Goal: Task Accomplishment & Management: Use online tool/utility

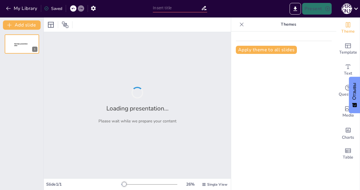
type input "Патриотизм и ответственность: ценности молодого поколения Казахстана"
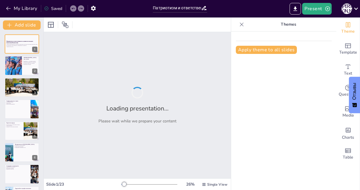
checkbox input "true"
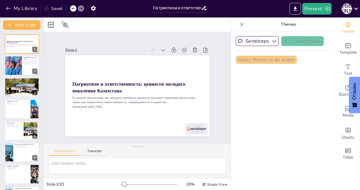
checkbox input "true"
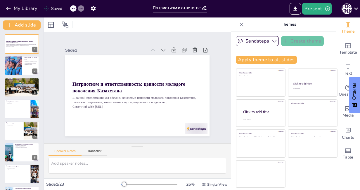
checkbox input "true"
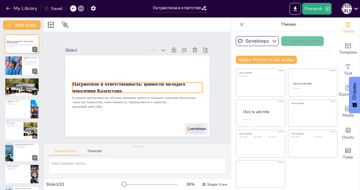
checkbox input "true"
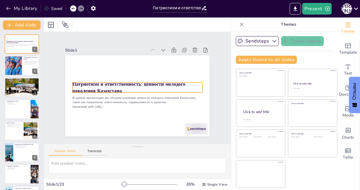
checkbox input "true"
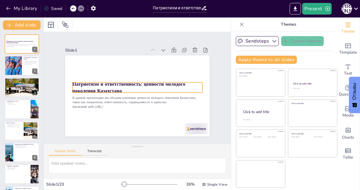
checkbox input "true"
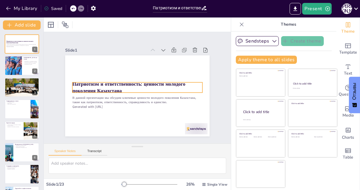
checkbox input "true"
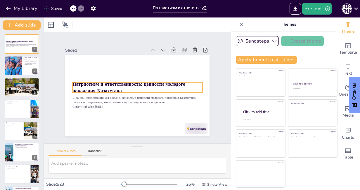
checkbox input "true"
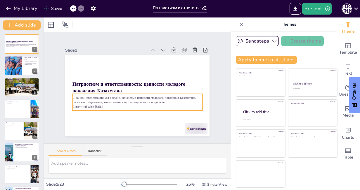
checkbox input "true"
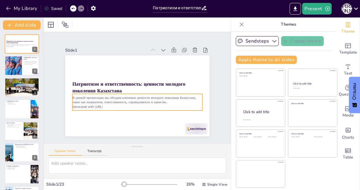
checkbox input "true"
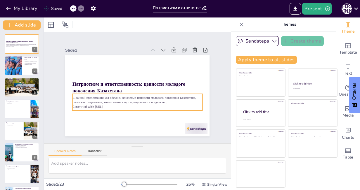
checkbox input "true"
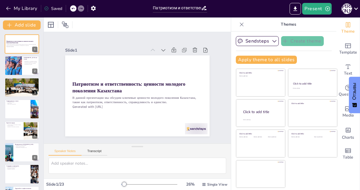
checkbox input "true"
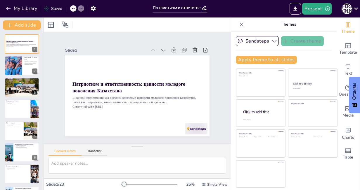
checkbox input "true"
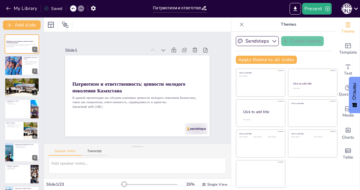
checkbox input "true"
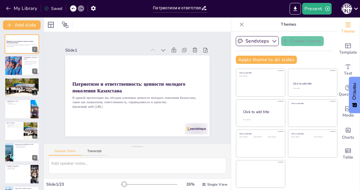
checkbox input "true"
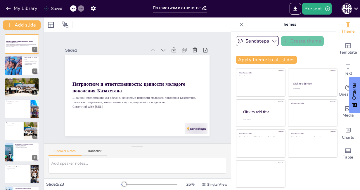
checkbox input "true"
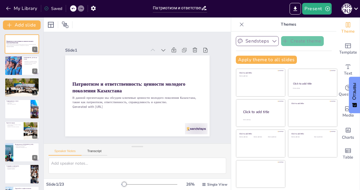
checkbox input "true"
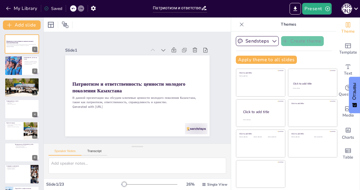
checkbox input "true"
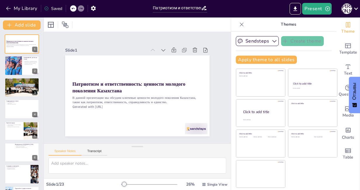
checkbox input "true"
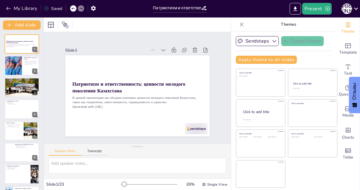
checkbox input "true"
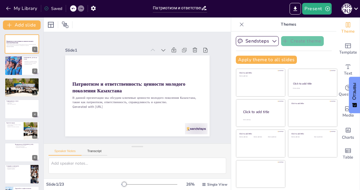
checkbox input "true"
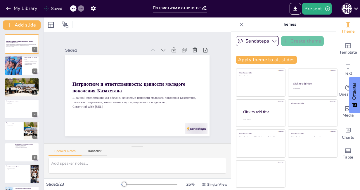
checkbox input "true"
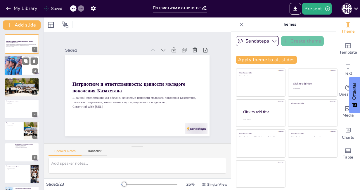
checkbox input "true"
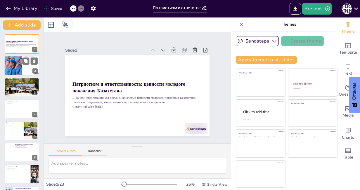
checkbox input "true"
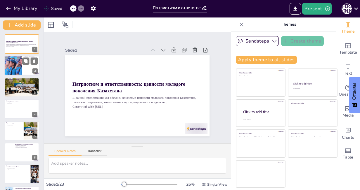
checkbox input "true"
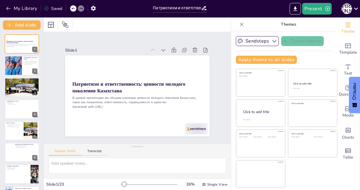
checkbox input "true"
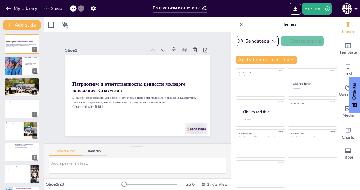
checkbox input "true"
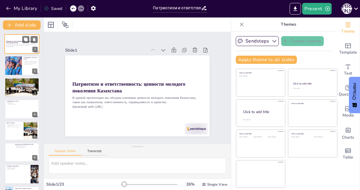
checkbox input "true"
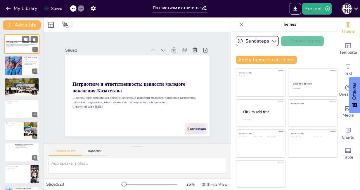
checkbox input "true"
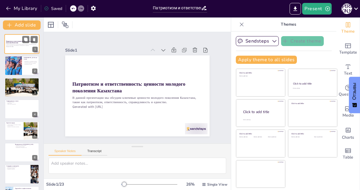
checkbox input "true"
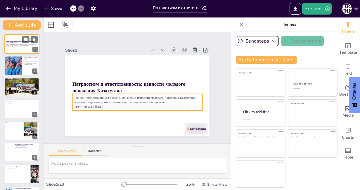
checkbox input "true"
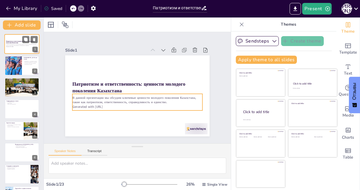
checkbox input "true"
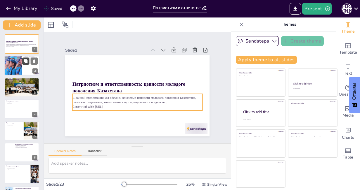
checkbox input "true"
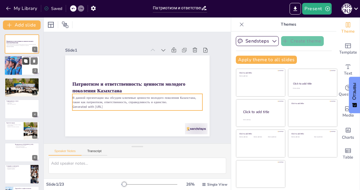
checkbox input "true"
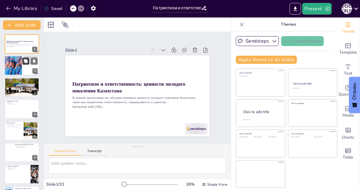
click at [23, 64] on button at bounding box center [25, 61] width 7 height 7
type textarea "Патриотизм требует от нас не только чувств, но и действий. Это значит, что кажд…"
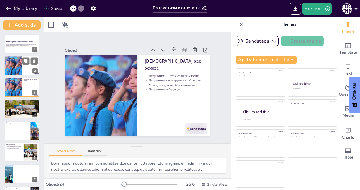
checkbox input "true"
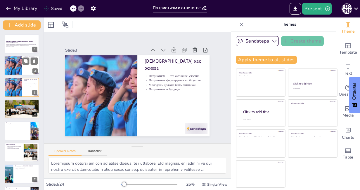
checkbox input "true"
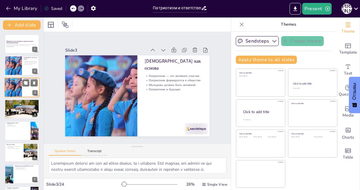
checkbox input "true"
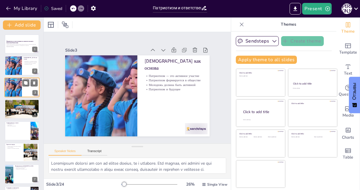
checkbox input "true"
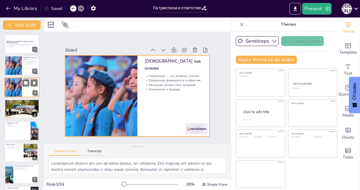
checkbox input "true"
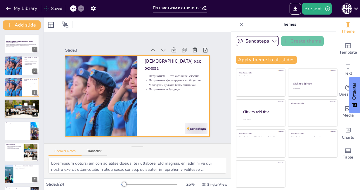
checkbox input "true"
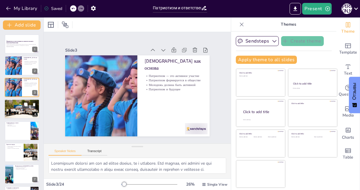
click at [24, 115] on div at bounding box center [21, 109] width 35 height 20
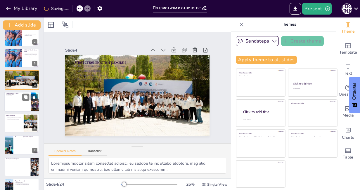
click at [22, 104] on div at bounding box center [21, 102] width 35 height 20
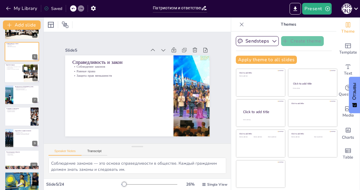
click at [16, 76] on div at bounding box center [21, 73] width 35 height 20
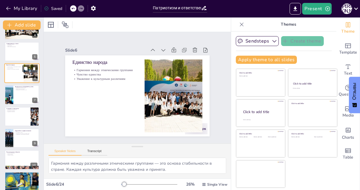
scroll to position [43, 0]
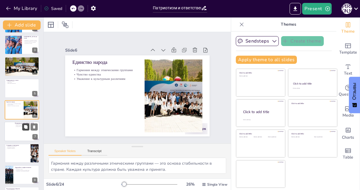
click at [22, 130] on button at bounding box center [25, 127] width 7 height 7
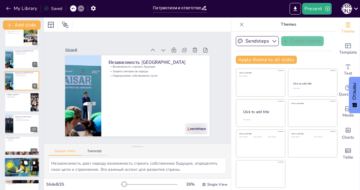
scroll to position [139, 0]
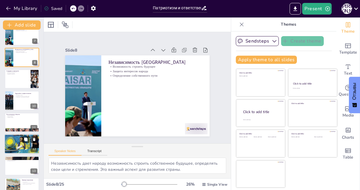
click at [20, 134] on div at bounding box center [21, 144] width 35 height 20
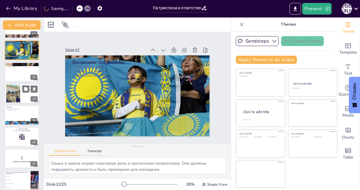
click at [22, 96] on div at bounding box center [21, 94] width 35 height 20
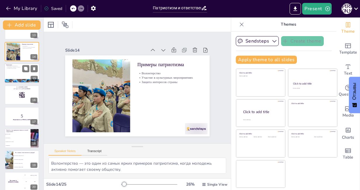
click at [22, 97] on rect at bounding box center [22, 95] width 6 height 6
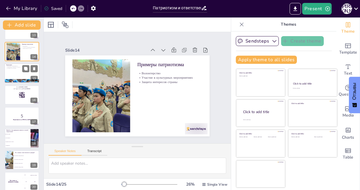
scroll to position [260, 0]
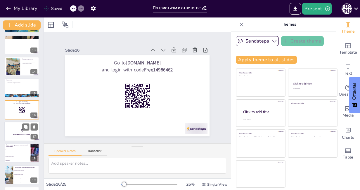
click at [19, 130] on p "5" at bounding box center [22, 131] width 32 height 6
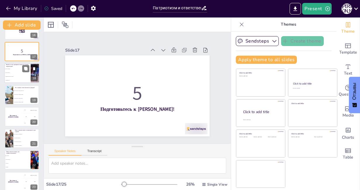
click at [18, 77] on li "Поддержка интересов страны" at bounding box center [17, 77] width 26 height 4
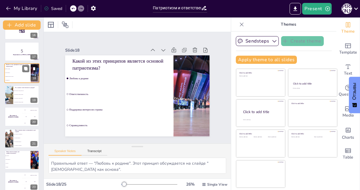
scroll to position [303, 0]
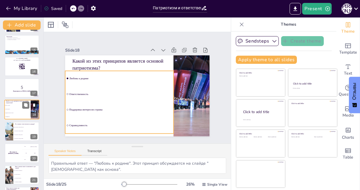
click at [19, 114] on li "Поддержка интересов страны" at bounding box center [17, 114] width 26 height 4
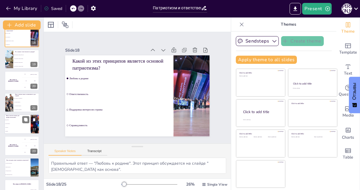
scroll to position [389, 0]
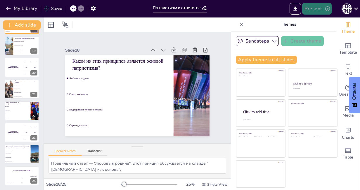
click at [327, 8] on icon "button" at bounding box center [327, 9] width 6 height 6
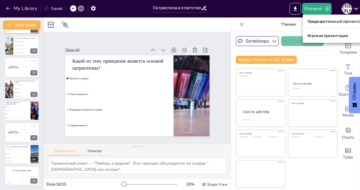
click at [295, 9] on div at bounding box center [180, 95] width 360 height 190
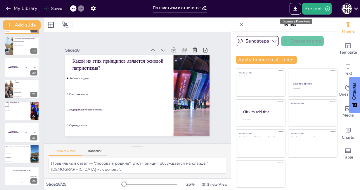
click at [295, 9] on icon "Export to PowerPoint" at bounding box center [295, 8] width 4 height 4
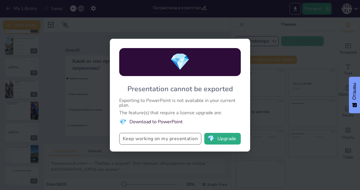
click at [196, 142] on button "Keep working on my presentation" at bounding box center [160, 139] width 82 height 12
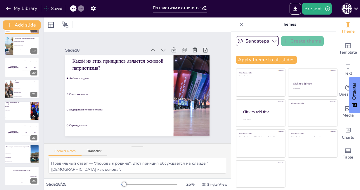
click at [54, 10] on div "Saved" at bounding box center [53, 9] width 18 height 6
click at [95, 9] on icon "button" at bounding box center [93, 8] width 5 height 5
click at [297, 9] on icon "Export to PowerPoint" at bounding box center [295, 9] width 6 height 6
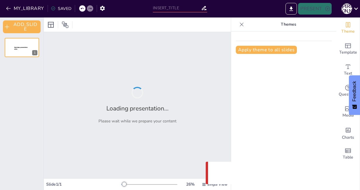
type input "Патриотизм и ответственность: ценности молодого поколения Казахстана"
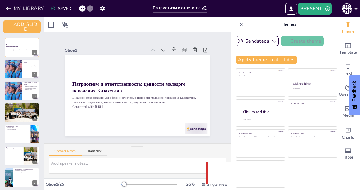
checkbox input "true"
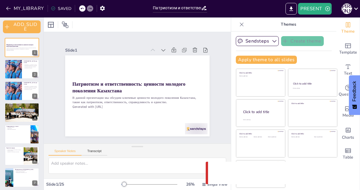
checkbox input "true"
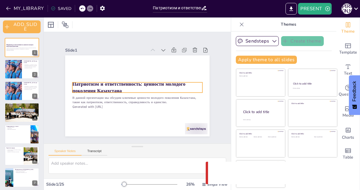
checkbox input "true"
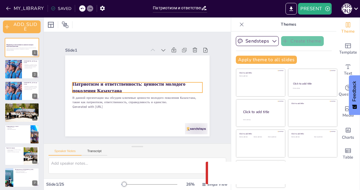
checkbox input "true"
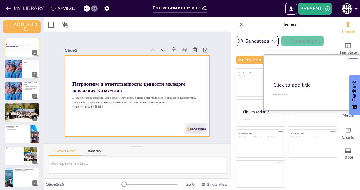
checkbox input "true"
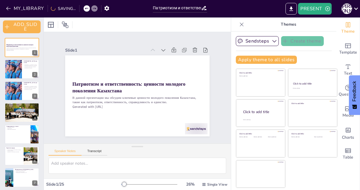
checkbox input "true"
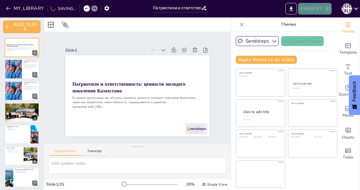
click at [319, 8] on button "PRESENT" at bounding box center [314, 9] width 33 height 12
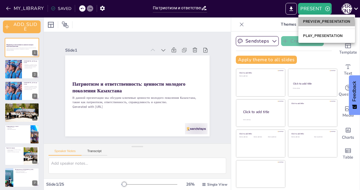
click at [320, 23] on li "PREVIEW_PRESENTATION" at bounding box center [326, 21] width 57 height 9
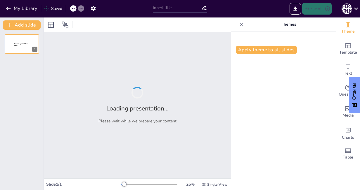
type input "Патриотизм и ответственность: ценности молодого поколения Казахстана"
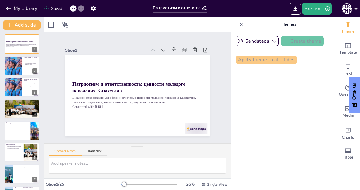
checkbox input "true"
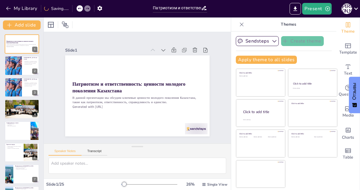
checkbox input "true"
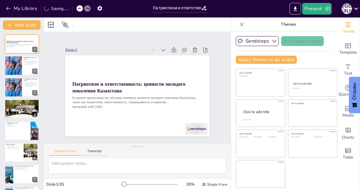
checkbox input "true"
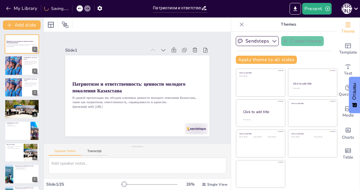
checkbox input "true"
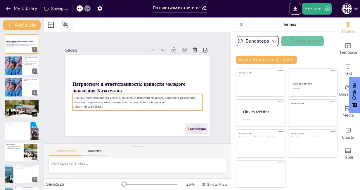
checkbox input "true"
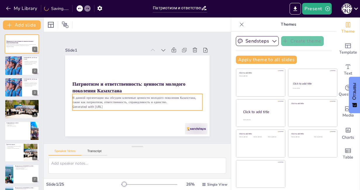
checkbox input "true"
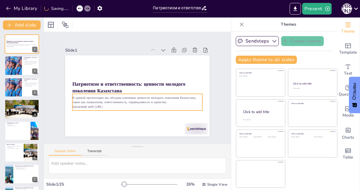
checkbox input "true"
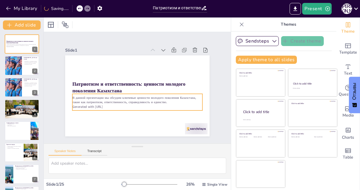
checkbox input "true"
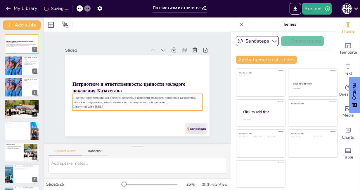
checkbox input "true"
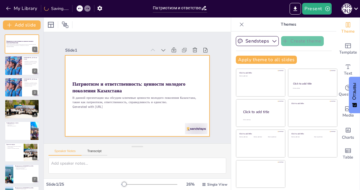
checkbox input "true"
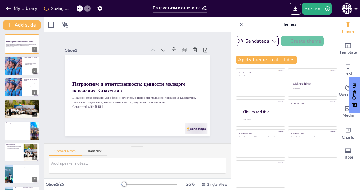
checkbox input "true"
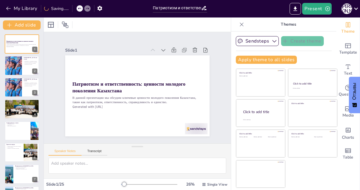
checkbox input "true"
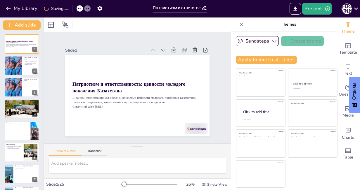
checkbox input "true"
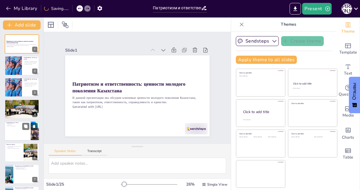
checkbox input "true"
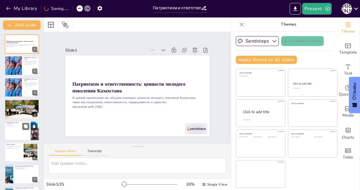
checkbox input "true"
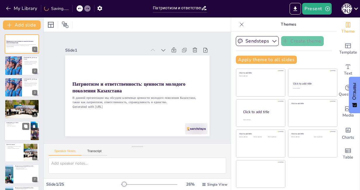
checkbox input "true"
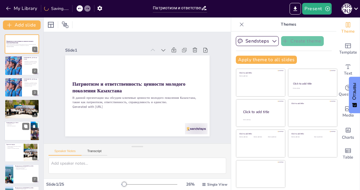
checkbox input "true"
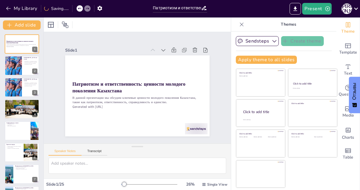
checkbox input "true"
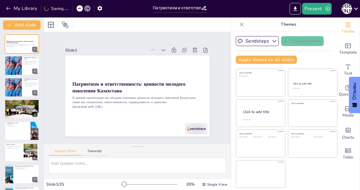
checkbox input "true"
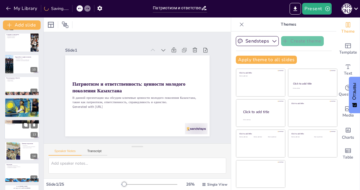
checkbox input "true"
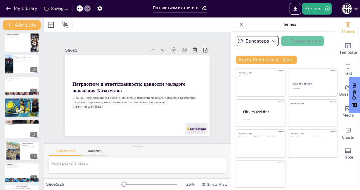
checkbox input "true"
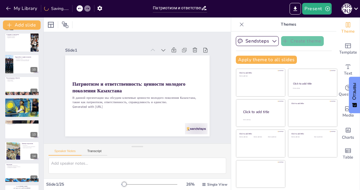
checkbox input "true"
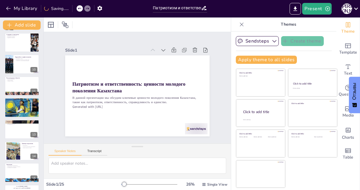
checkbox input "true"
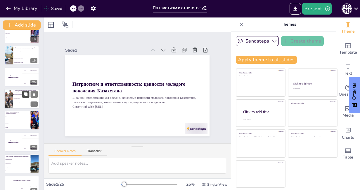
checkbox input "true"
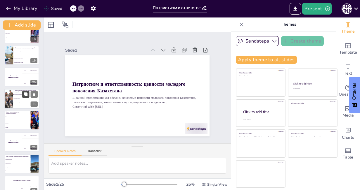
checkbox input "true"
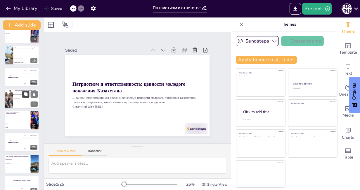
scroll to position [389, 0]
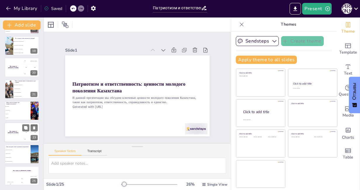
checkbox input "true"
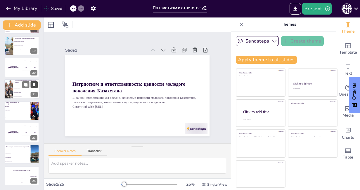
checkbox input "true"
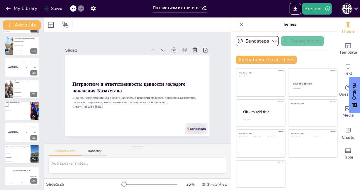
checkbox input "true"
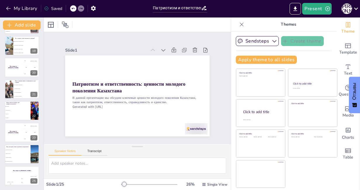
checkbox input "true"
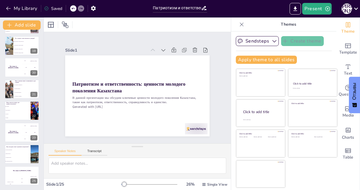
checkbox input "true"
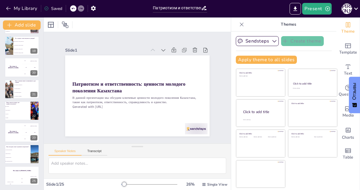
checkbox input "true"
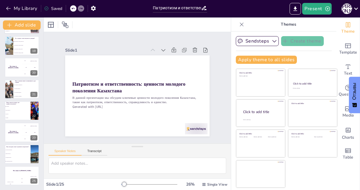
checkbox input "true"
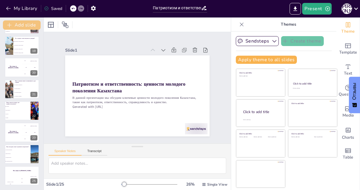
checkbox input "true"
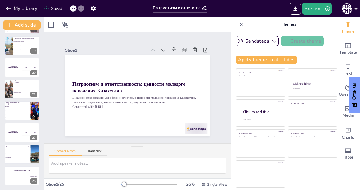
checkbox input "true"
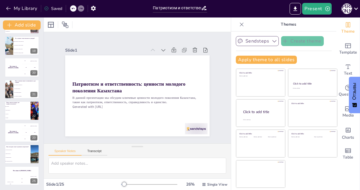
click at [271, 41] on icon "button" at bounding box center [274, 41] width 6 height 6
checkbox input "true"
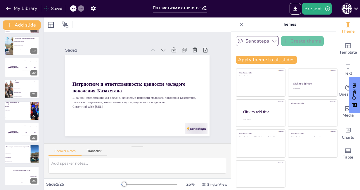
checkbox input "true"
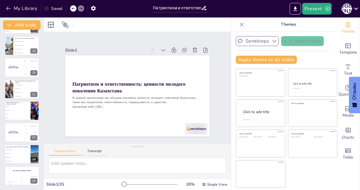
checkbox input "true"
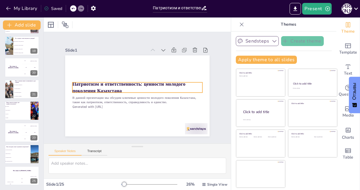
checkbox input "true"
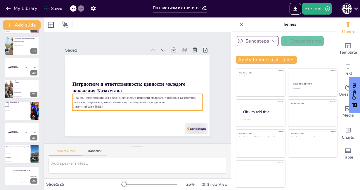
checkbox input "true"
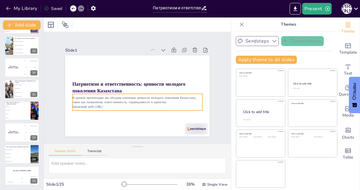
checkbox input "true"
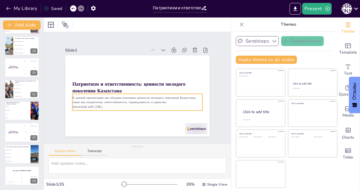
checkbox input "true"
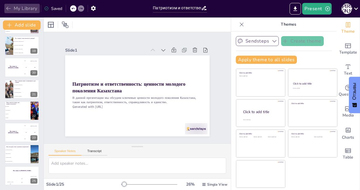
click at [27, 6] on button "My Library" at bounding box center [21, 8] width 35 height 9
